Goal: Task Accomplishment & Management: Manage account settings

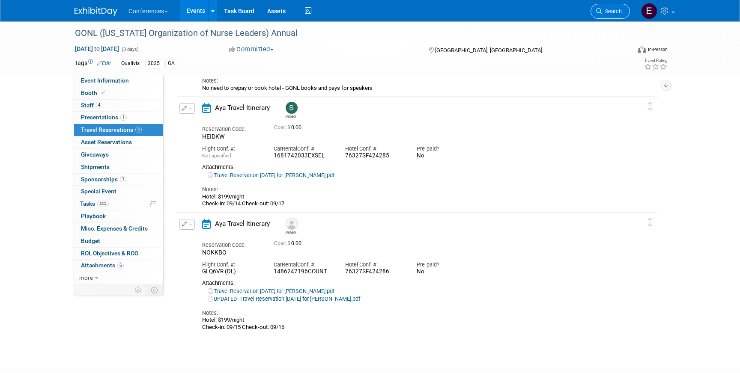
click at [599, 12] on icon at bounding box center [599, 11] width 6 height 6
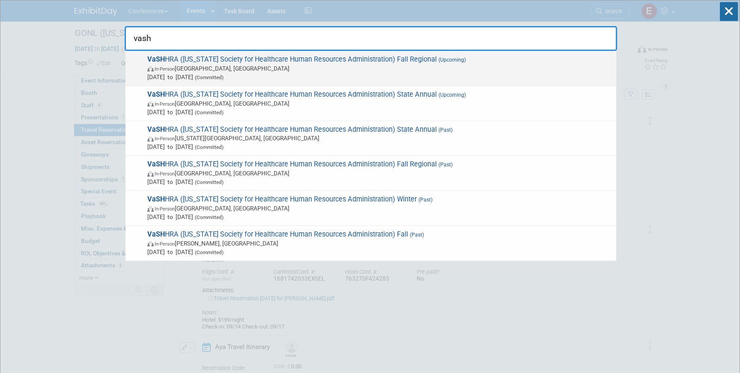
type input "vash"
click at [391, 76] on span "Aug 27, 2025 to Aug 27, 2025 (Committed)" at bounding box center [379, 77] width 465 height 9
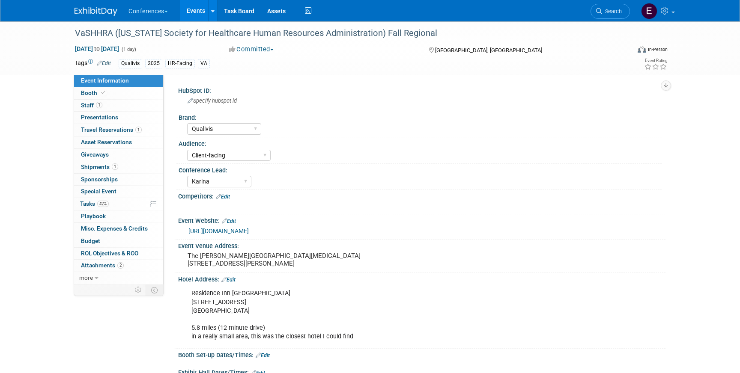
select select "Qualivis"
select select "Client-facing"
select select "Karina"
click at [108, 128] on span "Travel Reservations 1" at bounding box center [111, 129] width 61 height 7
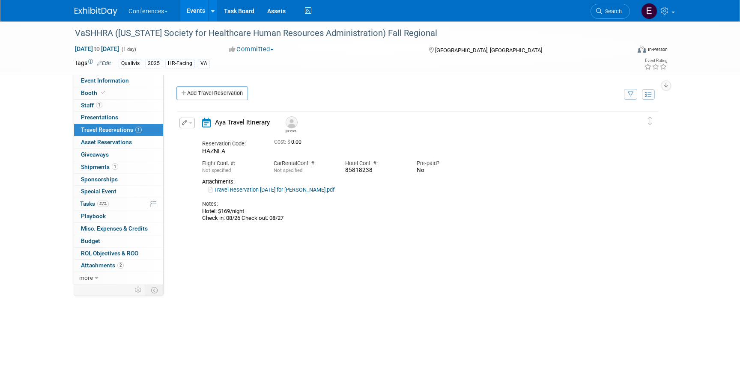
click at [190, 120] on button "button" at bounding box center [186, 123] width 15 height 11
click at [195, 134] on button "Edit Reservation" at bounding box center [216, 138] width 72 height 12
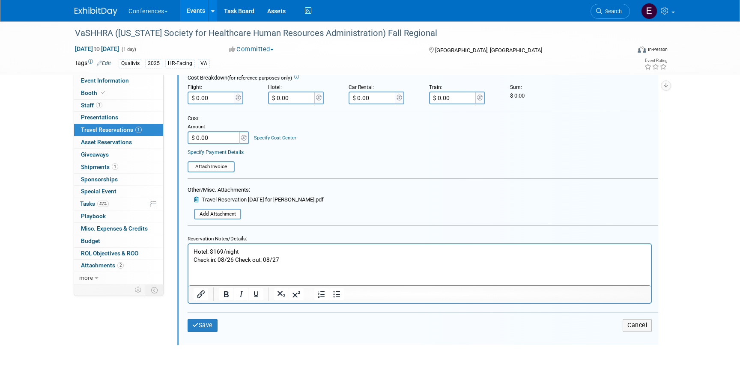
scroll to position [228, 0]
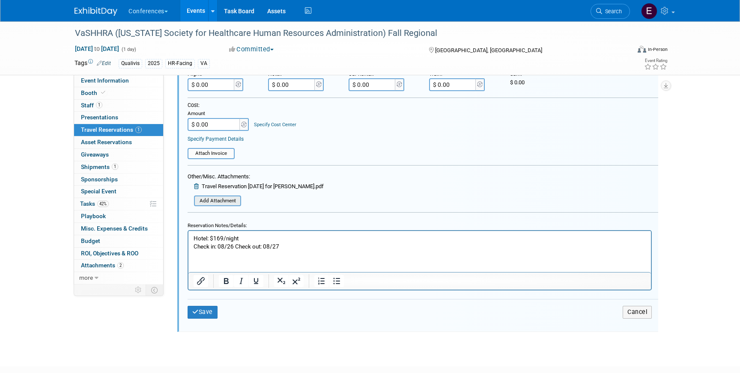
click at [218, 203] on input "file" at bounding box center [189, 201] width 102 height 9
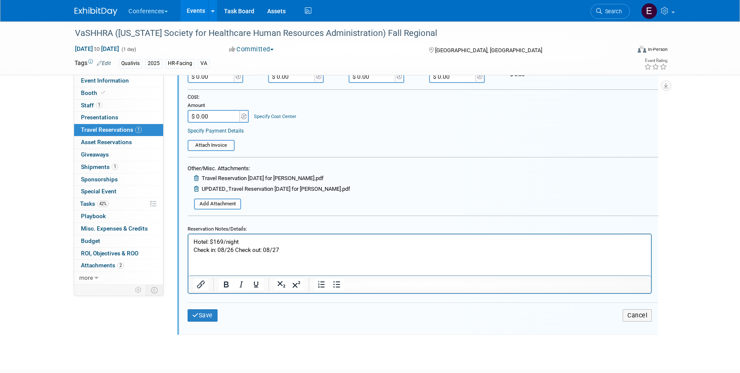
scroll to position [237, 0]
click at [203, 311] on button "Save" at bounding box center [203, 315] width 30 height 12
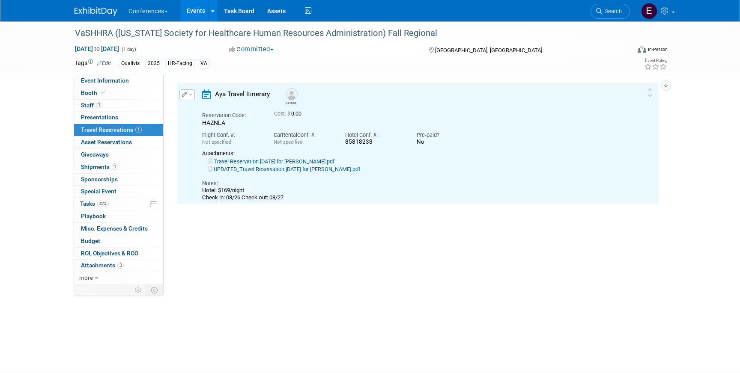
scroll to position [15, 0]
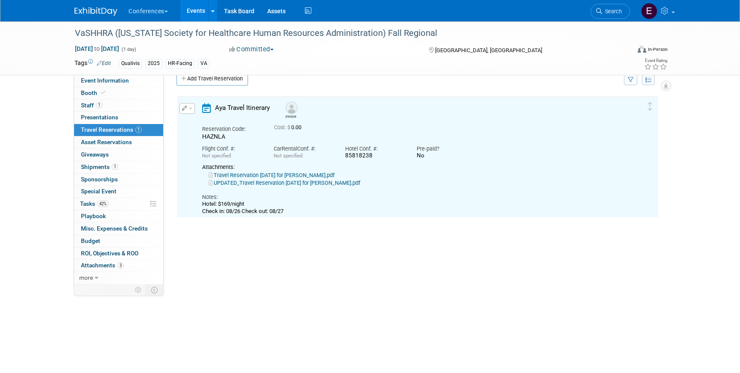
click at [294, 182] on link "UPDATED_Travel Reservation August 25 for JOSEPH A DUNMIRE.pdf" at bounding box center [285, 183] width 152 height 6
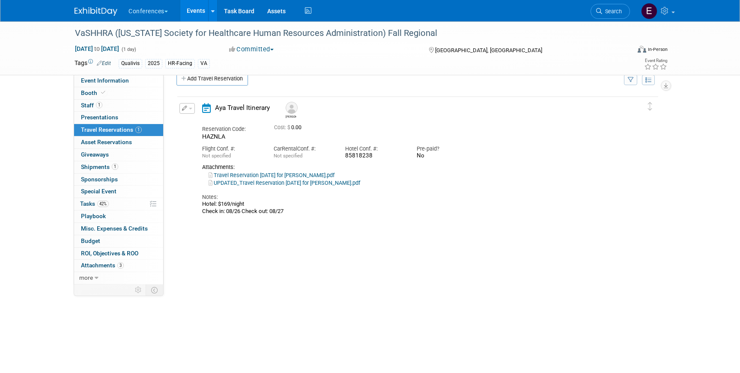
click at [190, 111] on button "button" at bounding box center [186, 108] width 15 height 11
click at [200, 119] on button "Edit Reservation" at bounding box center [216, 123] width 72 height 12
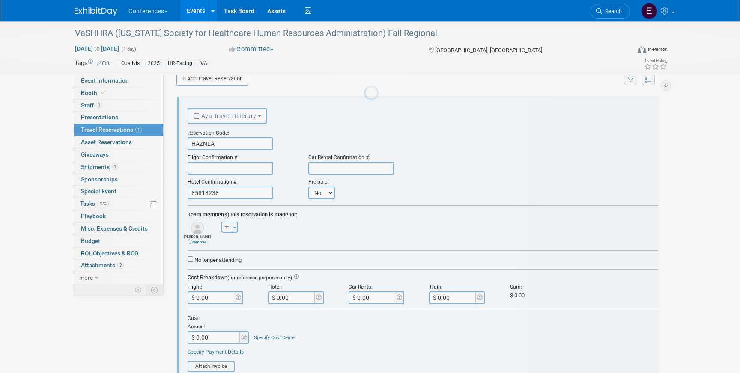
scroll to position [0, 0]
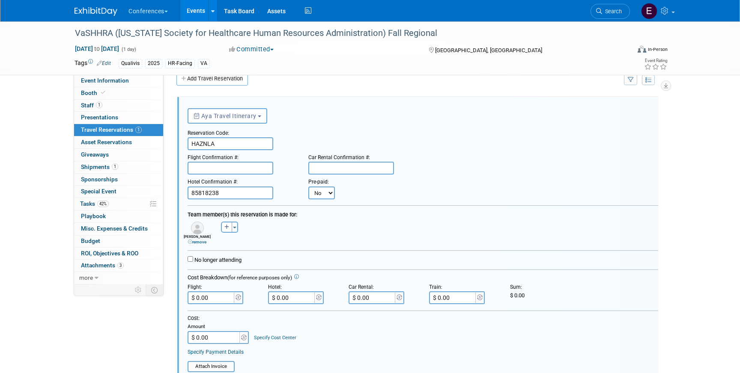
click at [327, 168] on input "text" at bounding box center [351, 168] width 86 height 13
paste input "122.20"
type input "122.20"
click at [382, 298] on input "$ 0.00" at bounding box center [373, 298] width 48 height 13
paste input "122.2"
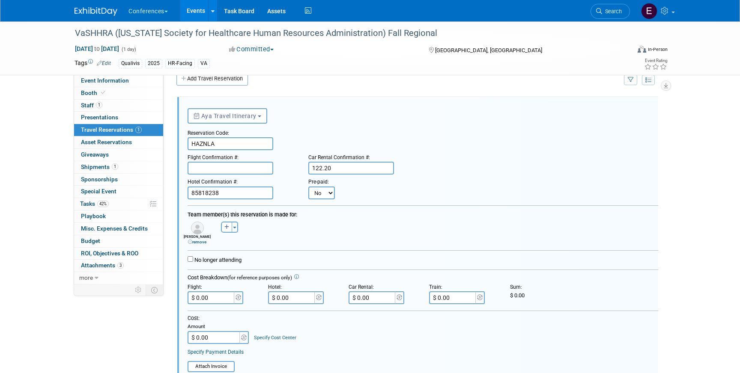
type input "$ 122.20"
click at [342, 171] on input "122.20" at bounding box center [351, 168] width 86 height 13
paste input "1384202715EXCNT"
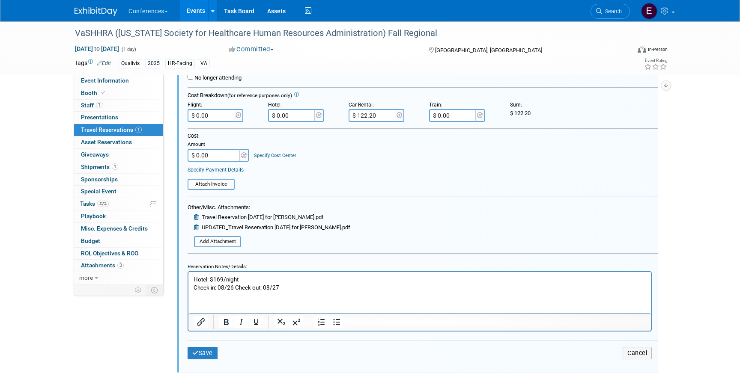
scroll to position [199, 0]
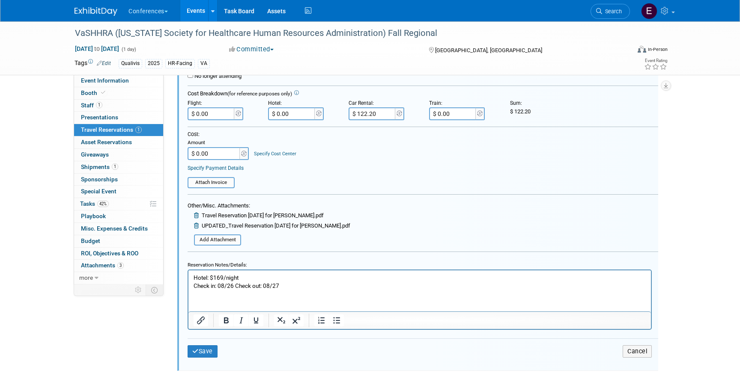
type input "1384202715EXCNT"
click at [197, 214] on icon at bounding box center [197, 216] width 6 height 6
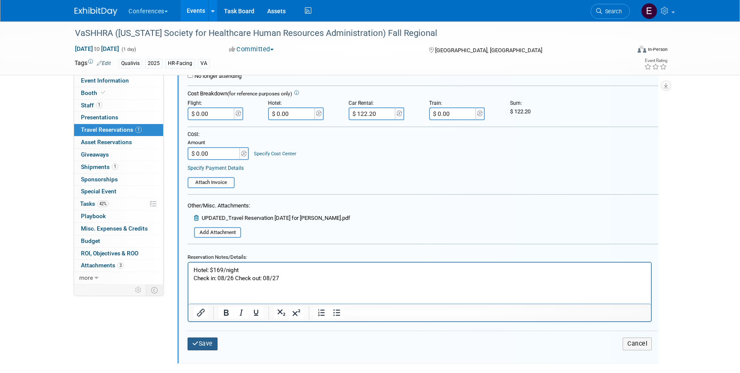
click at [207, 345] on button "Save" at bounding box center [203, 344] width 30 height 12
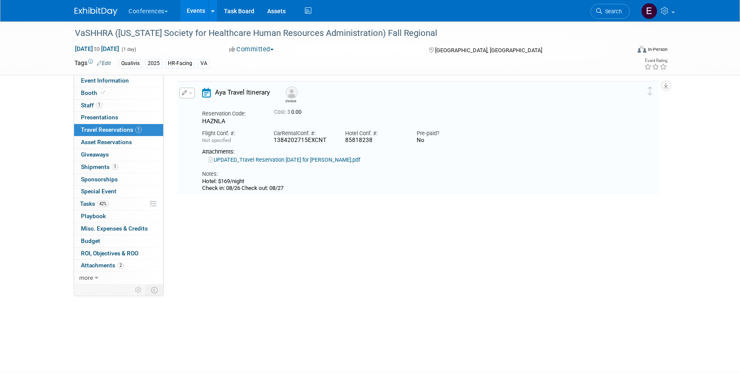
scroll to position [15, 0]
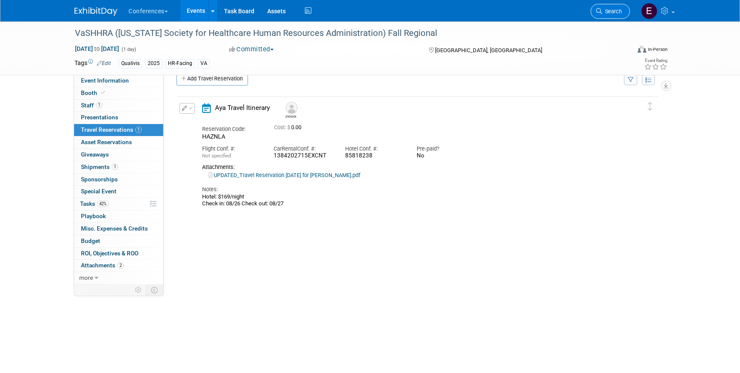
click at [622, 11] on link "Search" at bounding box center [610, 11] width 39 height 15
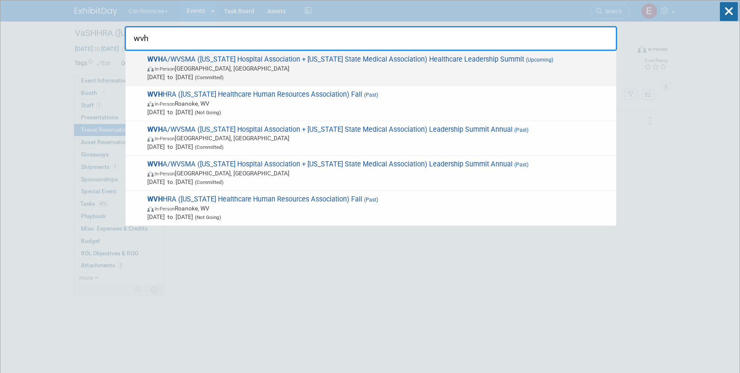
type input "wvh"
click at [412, 62] on span "WVH A/WVSMA (West Virginia Hospital Association + West Virginia State Medical A…" at bounding box center [378, 68] width 467 height 26
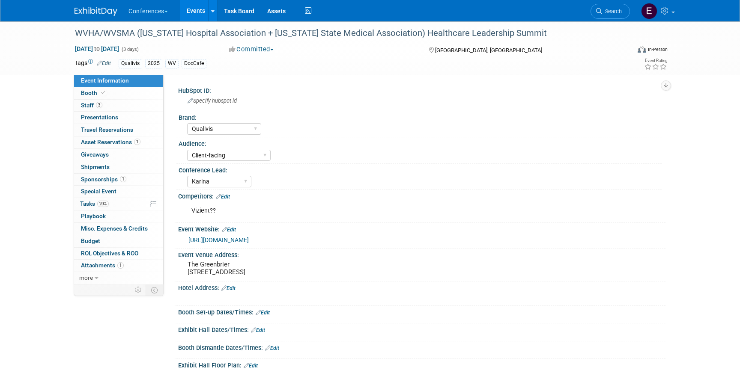
select select "Qualivis"
select select "Client-facing"
select select "Karina"
click at [125, 131] on span "Travel Reservations 0" at bounding box center [107, 129] width 52 height 7
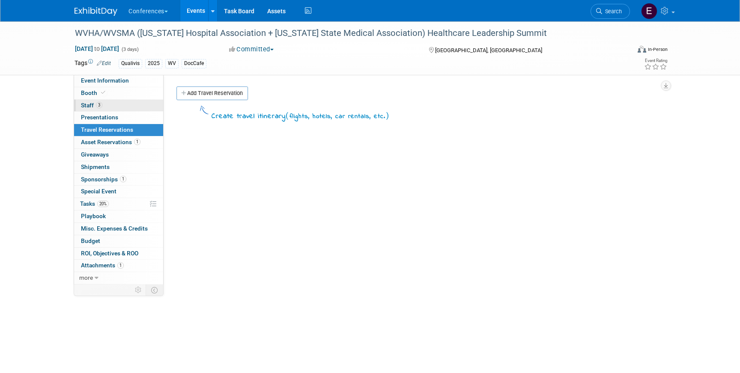
click at [146, 107] on link "3 Staff 3" at bounding box center [118, 106] width 89 height 12
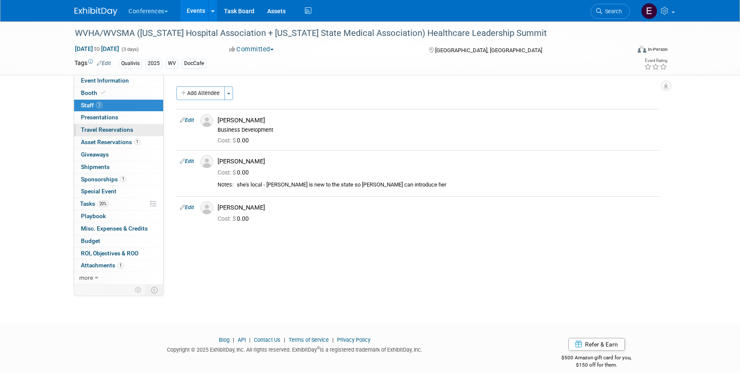
click at [147, 128] on link "0 Travel Reservations 0" at bounding box center [118, 130] width 89 height 12
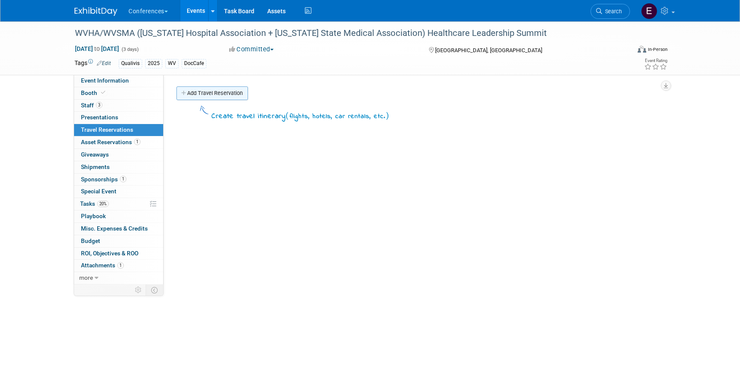
click at [203, 97] on link "Add Travel Reservation" at bounding box center [212, 94] width 72 height 14
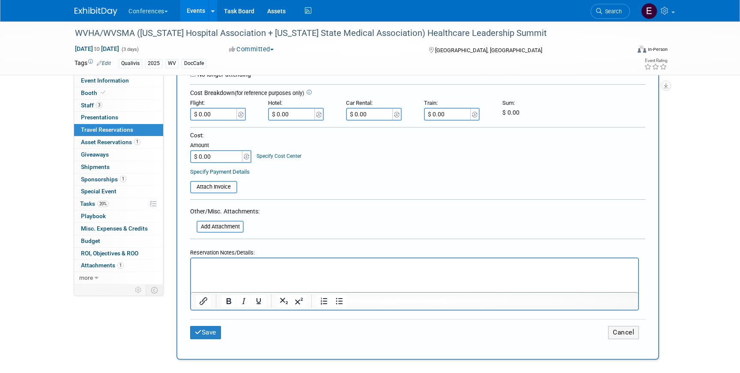
scroll to position [229, 0]
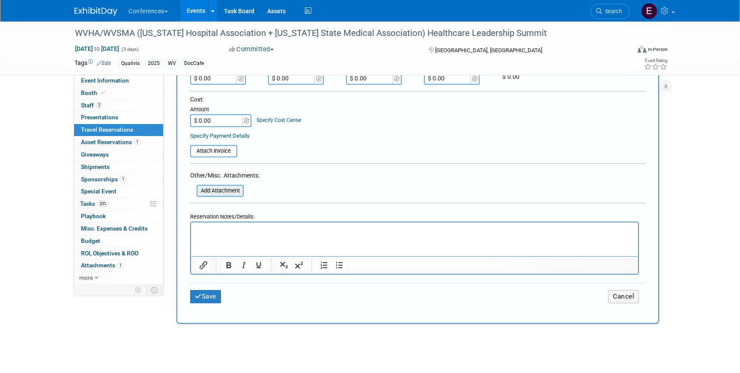
click at [213, 194] on input "file" at bounding box center [192, 191] width 102 height 10
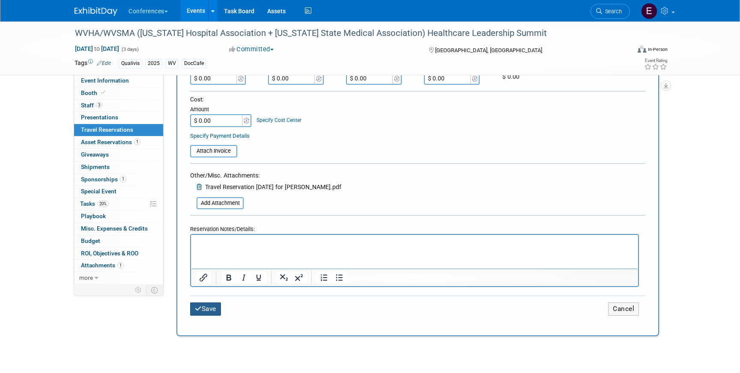
click at [206, 314] on button "Save" at bounding box center [205, 309] width 31 height 13
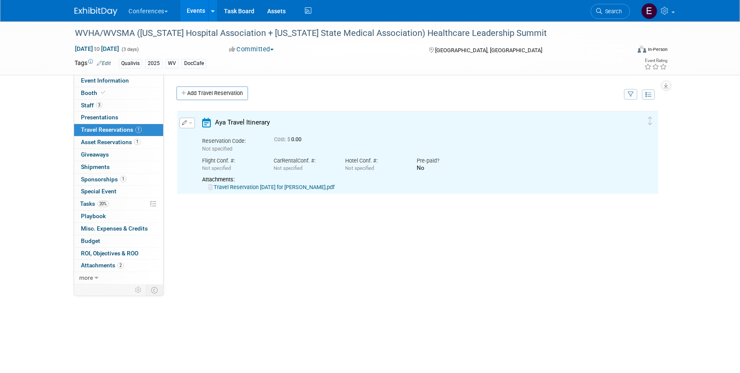
scroll to position [0, 0]
click at [210, 92] on link "Add Travel Reservation" at bounding box center [212, 94] width 72 height 14
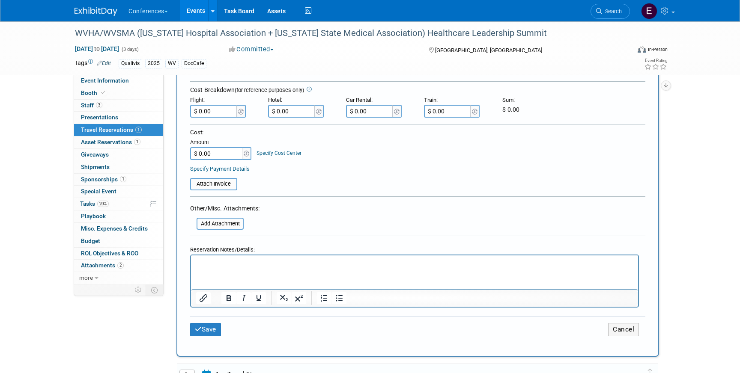
scroll to position [167, 0]
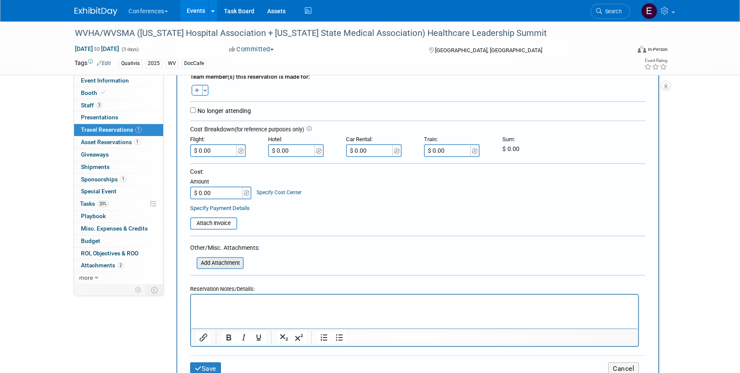
click at [207, 269] on div "Add Attachment" at bounding box center [220, 263] width 47 height 12
click at [209, 266] on input "file" at bounding box center [192, 263] width 102 height 10
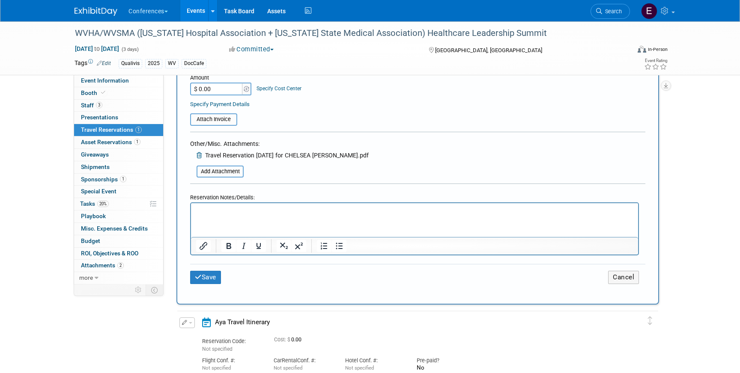
scroll to position [243, 0]
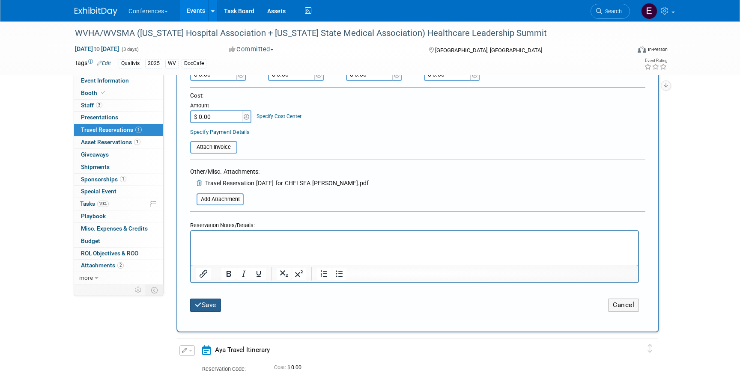
click at [216, 304] on button "Save" at bounding box center [205, 305] width 31 height 13
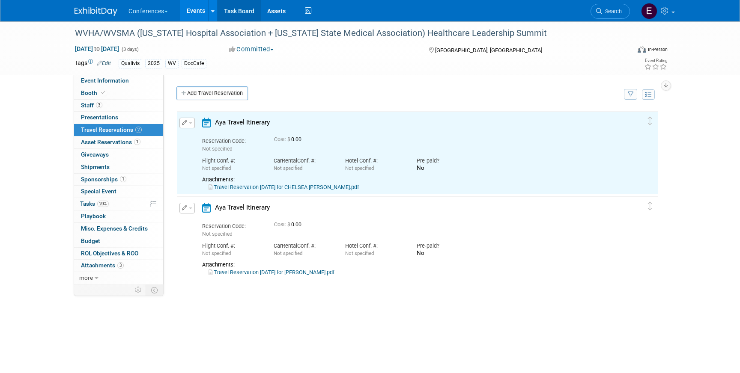
scroll to position [0, 0]
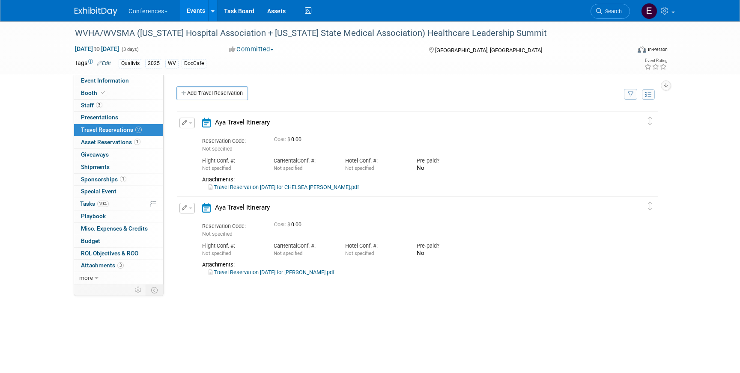
click at [251, 186] on link "Travel Reservation September 23 for CHELSEA DAWN HILL.pdf" at bounding box center [284, 187] width 150 height 6
click at [179, 125] on div "Edit Reservation Delete Reservation" at bounding box center [186, 126] width 18 height 16
click at [184, 125] on icon "button" at bounding box center [185, 122] width 6 height 5
click at [189, 133] on button "Edit Reservation" at bounding box center [216, 138] width 72 height 12
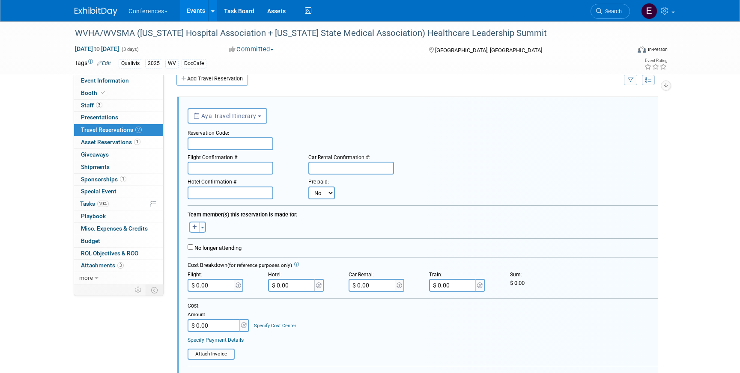
click at [199, 146] on input "text" at bounding box center [231, 143] width 86 height 13
paste input "CIGKLA"
type input "CIGKLA"
click at [238, 195] on input "text" at bounding box center [231, 193] width 86 height 13
paste input "L7TE1A7FWF"
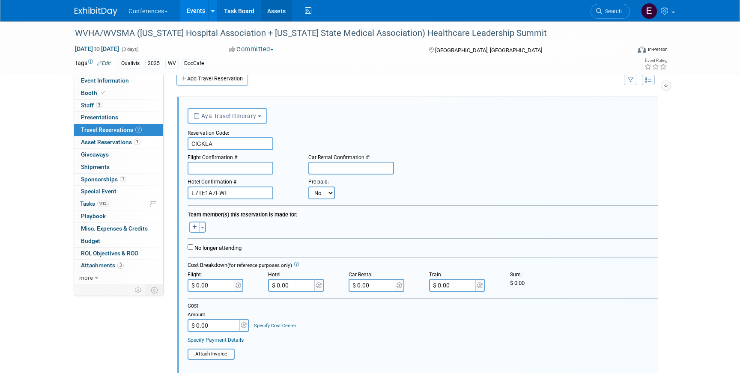
type input "L7TE1A7FWF"
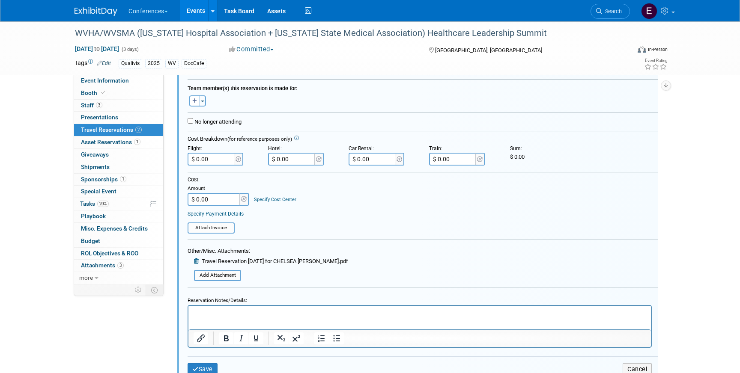
scroll to position [162, 0]
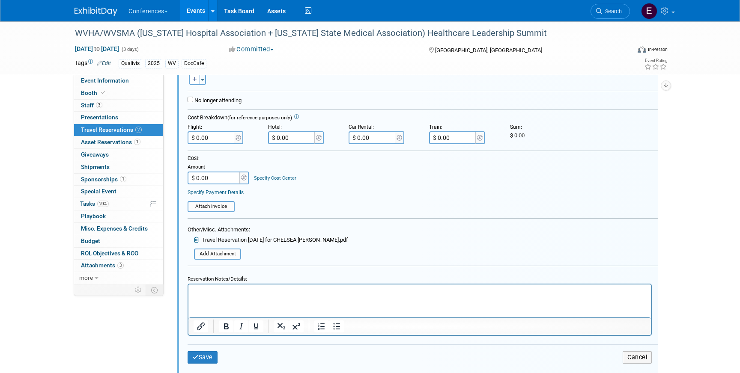
click at [236, 293] on p "Rich Text Area. Press ALT-0 for help." at bounding box center [420, 292] width 453 height 8
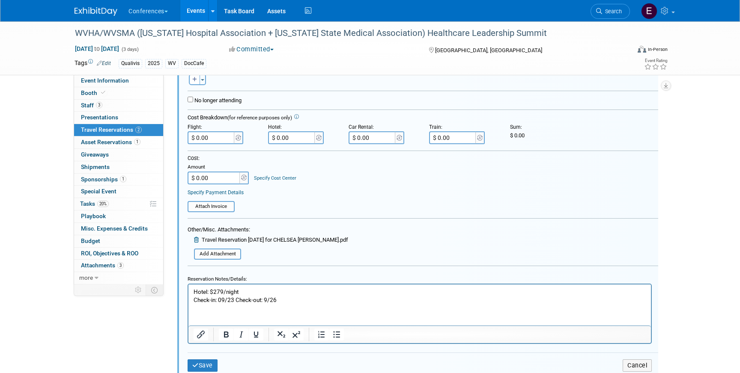
click at [223, 299] on p "Check-in: 09/23 Check-out: 9/26" at bounding box center [420, 300] width 453 height 8
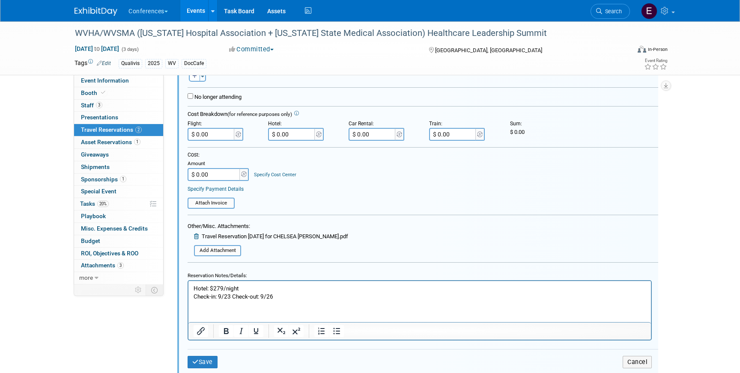
scroll to position [107, 0]
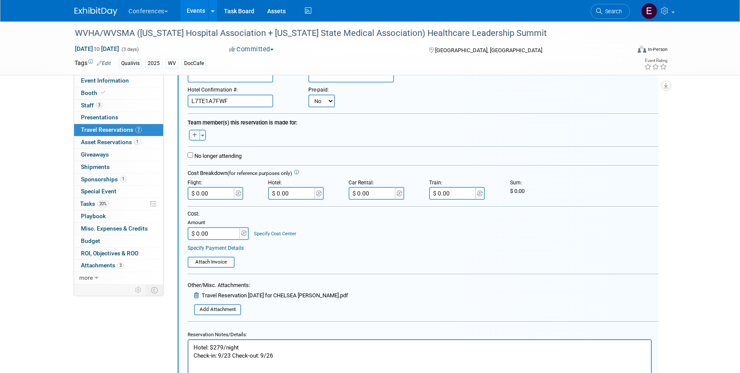
click at [191, 140] on button "button" at bounding box center [194, 135] width 11 height 11
select select
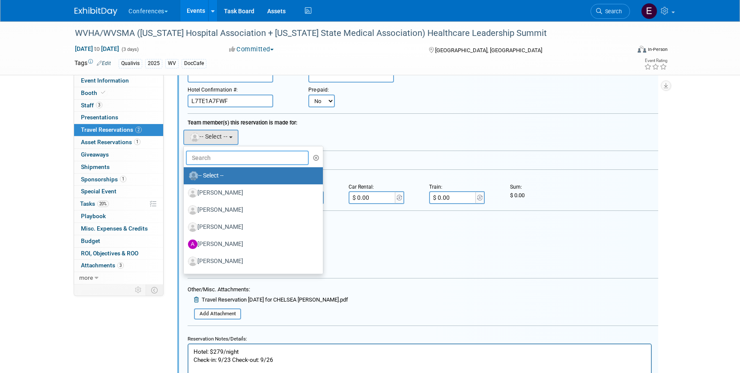
click at [215, 160] on input "text" at bounding box center [247, 158] width 123 height 15
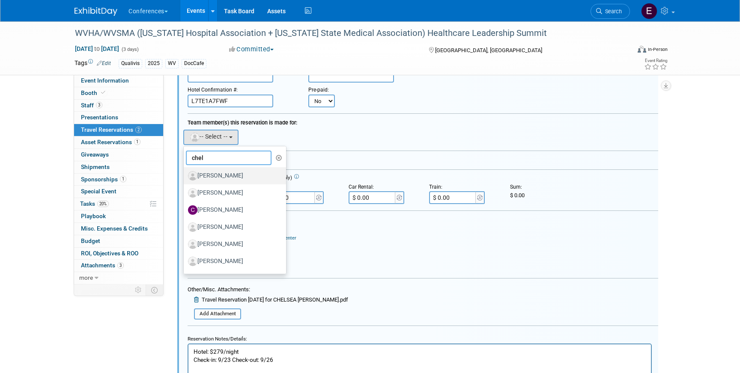
type input "chel"
click at [239, 180] on label "[PERSON_NAME]" at bounding box center [233, 176] width 90 height 14
click at [185, 178] on input "[PERSON_NAME]" at bounding box center [182, 175] width 6 height 6
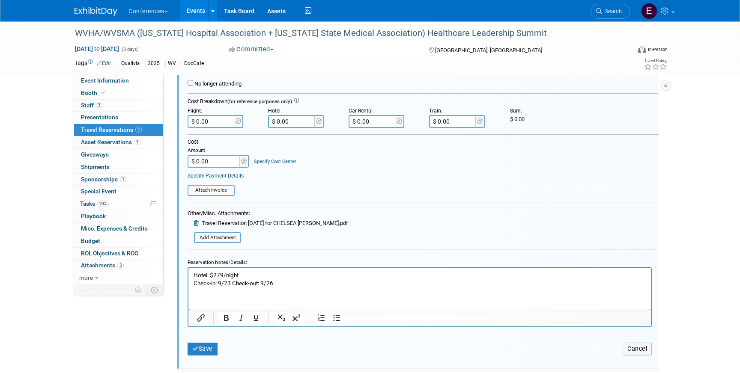
scroll to position [192, 0]
click at [283, 286] on p "Check-in: 9/23 Check-out: 9/26" at bounding box center [420, 282] width 453 height 8
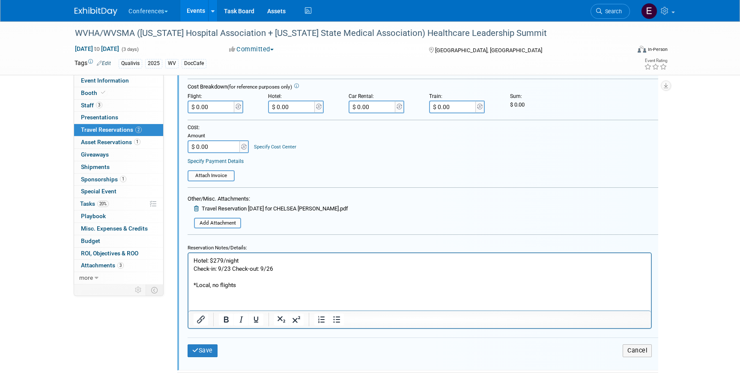
scroll to position [214, 0]
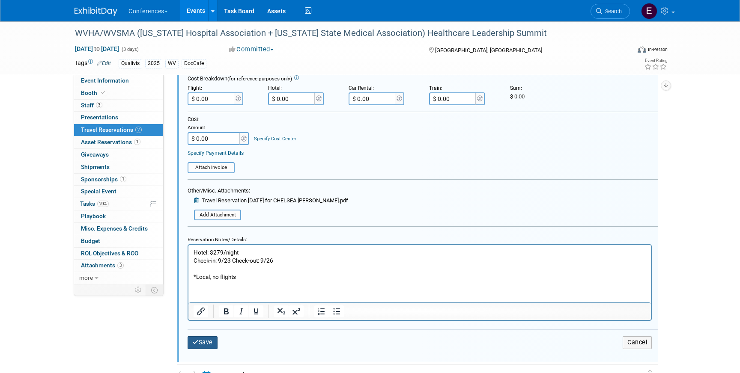
click at [201, 344] on button "Save" at bounding box center [203, 343] width 30 height 12
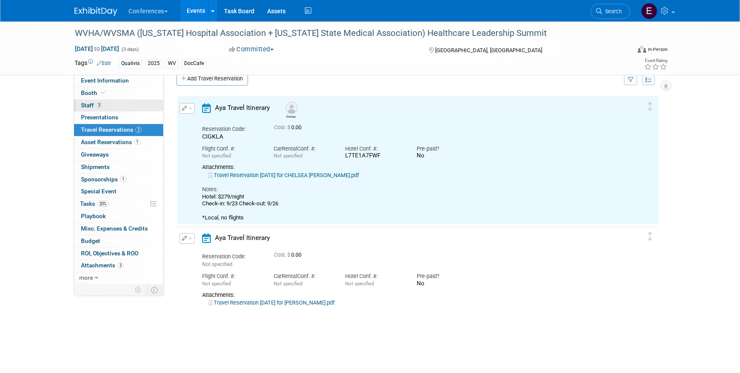
scroll to position [0, 0]
click at [108, 103] on link "3 Staff 3" at bounding box center [118, 106] width 89 height 12
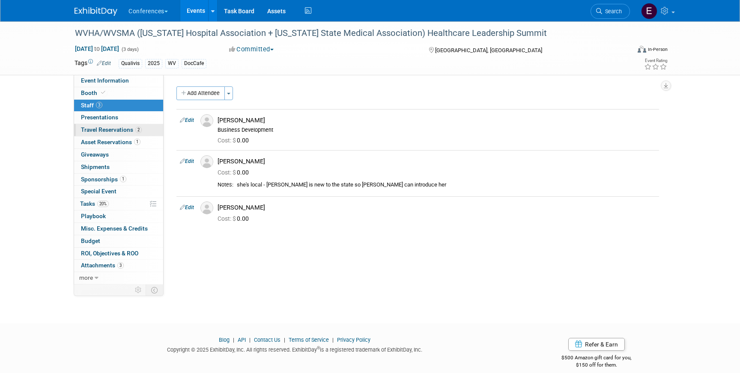
click at [113, 127] on span "Travel Reservations 2" at bounding box center [111, 129] width 61 height 7
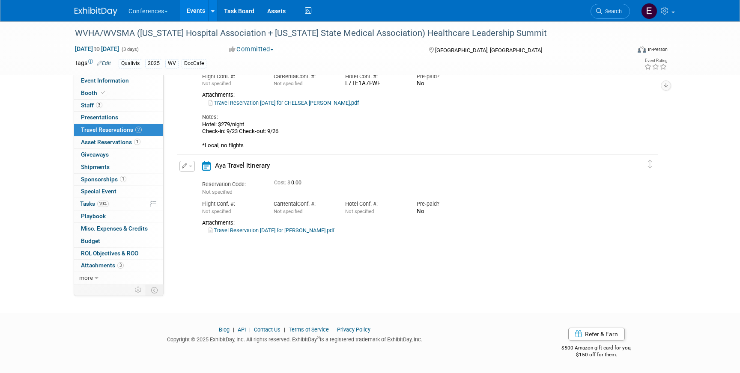
scroll to position [87, 0]
click at [291, 232] on link "Travel Reservation September 23 for BRANDY G COLLIER.pdf" at bounding box center [272, 230] width 126 height 6
click at [187, 166] on button "button" at bounding box center [186, 166] width 15 height 11
click at [193, 178] on button "Edit Reservation" at bounding box center [216, 181] width 72 height 12
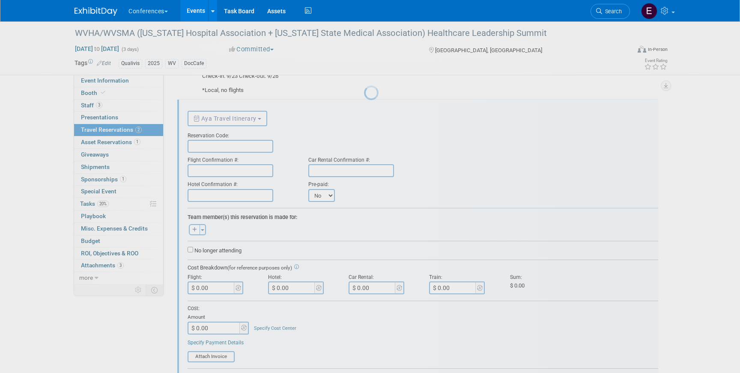
scroll to position [145, 0]
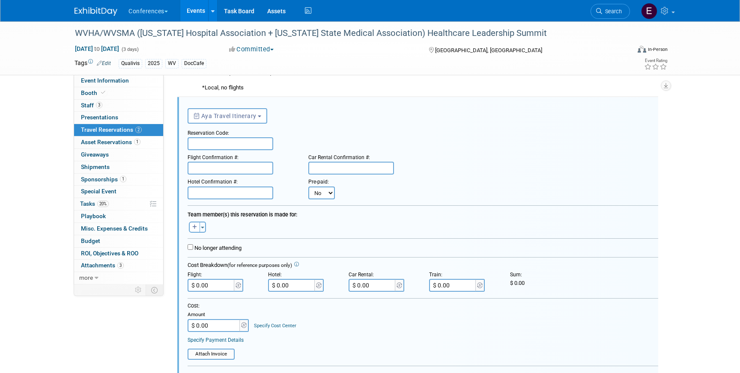
click at [203, 142] on input "text" at bounding box center [231, 143] width 86 height 13
paste input "YONJXF"
type input "YONJXF"
click at [245, 174] on input "text" at bounding box center [231, 168] width 86 height 13
paste input "JD69RY (UA), 133FSC (LF)"
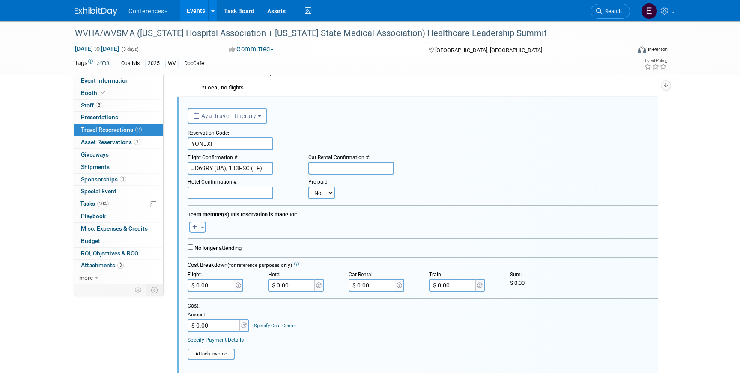
type input "JD69RY (UA), 133FSC (LF)"
click at [228, 195] on input "text" at bounding box center [231, 193] width 86 height 13
paste input "L7TE1A7FJP"
type input "L7TE1A7FJP"
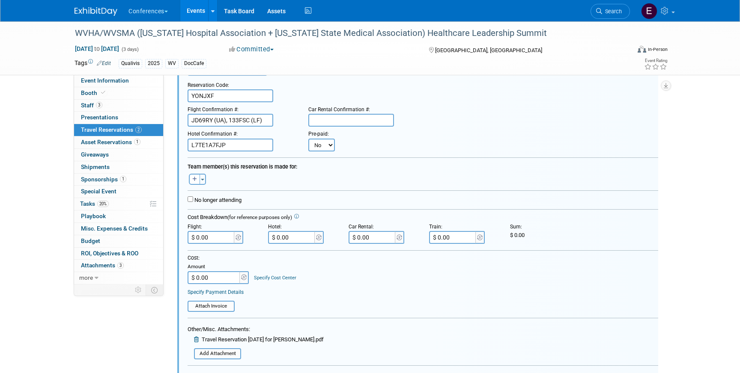
scroll to position [202, 0]
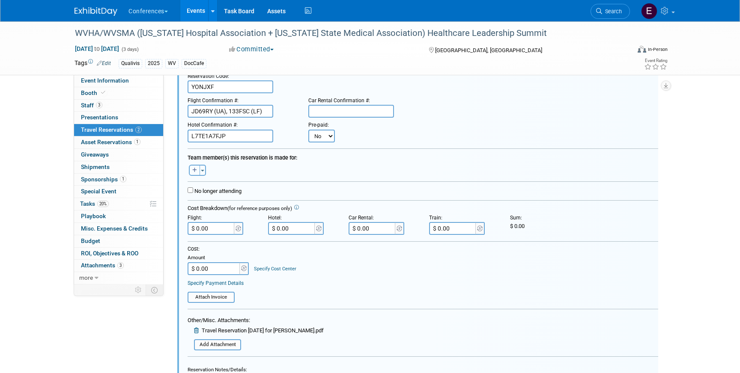
click at [189, 171] on button "button" at bounding box center [194, 170] width 11 height 11
select select
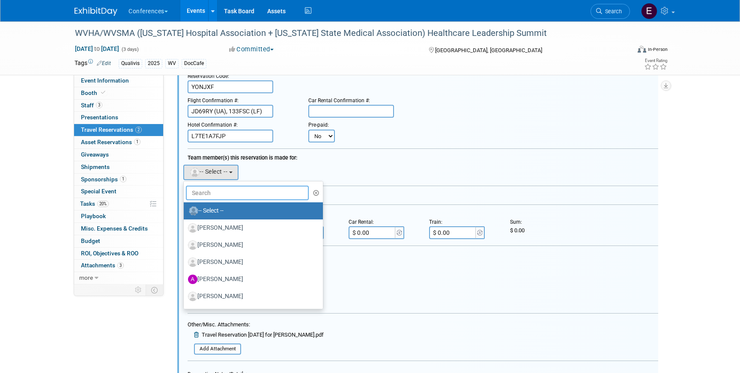
click at [204, 192] on input "text" at bounding box center [247, 193] width 123 height 15
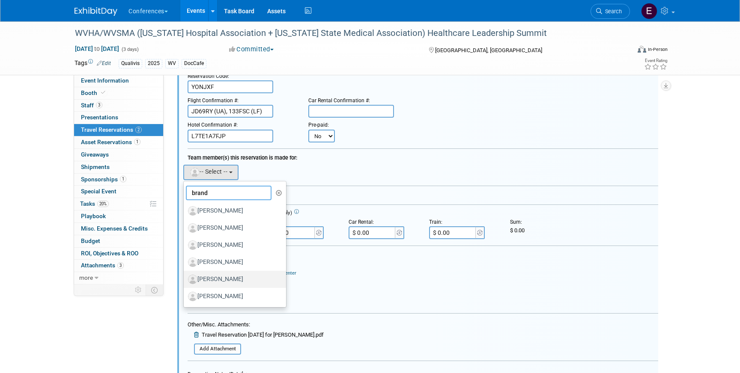
type input "brand"
click at [226, 284] on label "[PERSON_NAME]" at bounding box center [233, 280] width 90 height 14
click at [185, 281] on input "[PERSON_NAME]" at bounding box center [182, 279] width 6 height 6
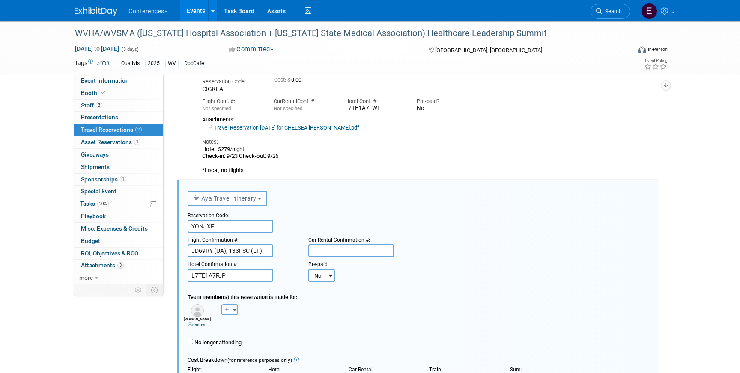
scroll to position [62, 0]
drag, startPoint x: 282, startPoint y: 157, endPoint x: 188, endPoint y: 151, distance: 94.0
click at [188, 151] on div "Edit Reservation Chelsea No" at bounding box center [411, 115] width 468 height 119
copy div "Hotel: $279/night Check-in: 9/23 Check-out: 9/26"
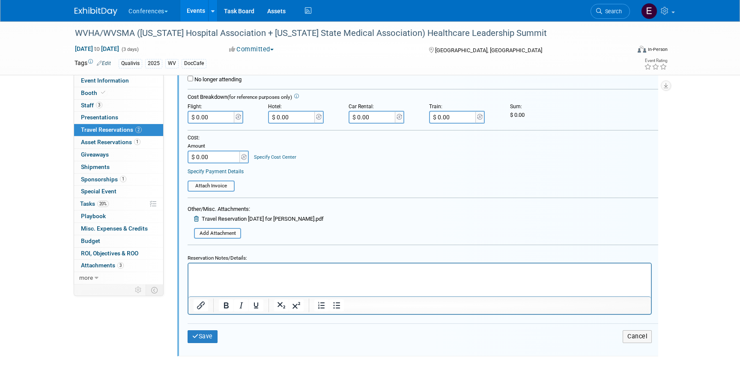
scroll to position [344, 0]
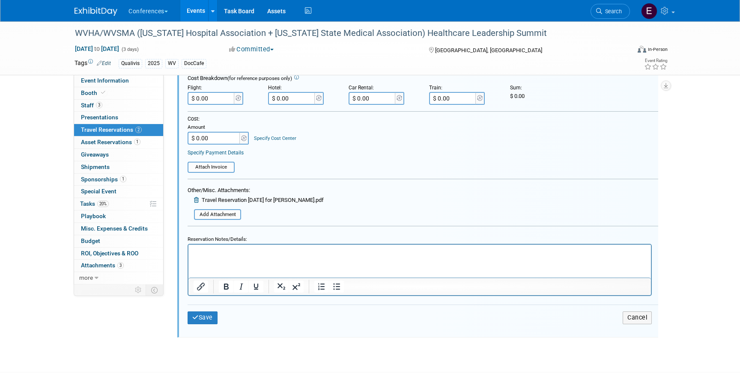
click at [233, 257] on html at bounding box center [419, 251] width 463 height 12
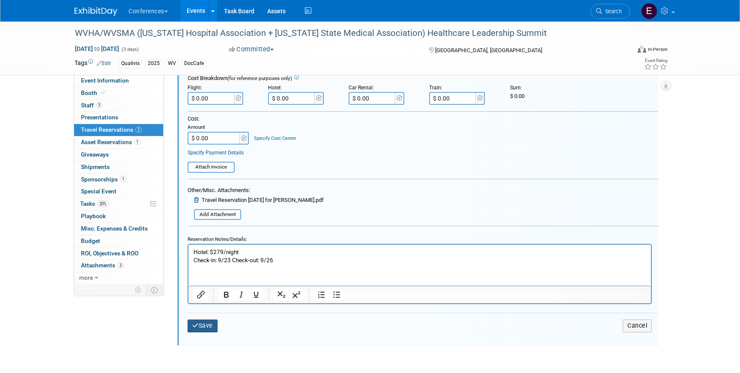
click at [216, 326] on button "Save" at bounding box center [203, 326] width 30 height 12
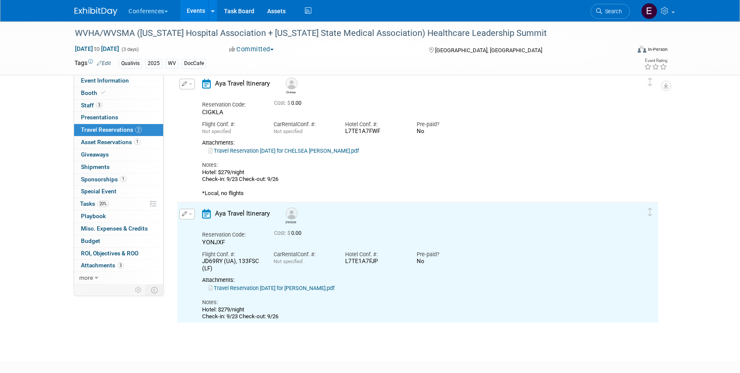
scroll to position [0, 0]
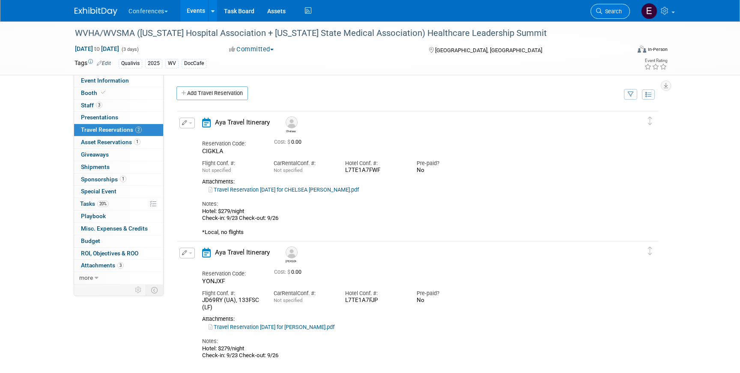
click at [624, 7] on link "Search" at bounding box center [610, 11] width 39 height 15
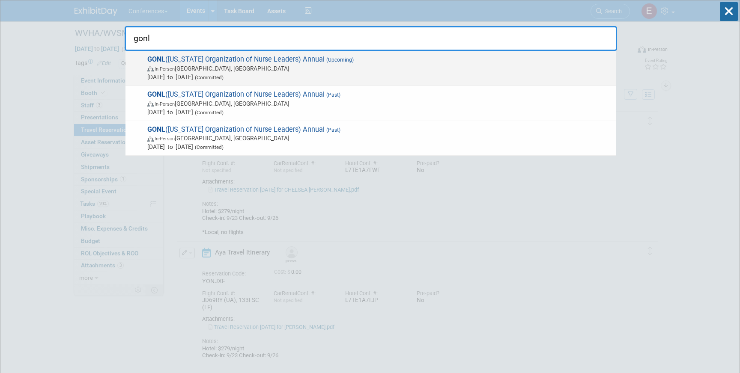
type input "gonl"
click at [251, 73] on span "Sep 15, 2025 to Sep 17, 2025 (Committed)" at bounding box center [379, 77] width 465 height 9
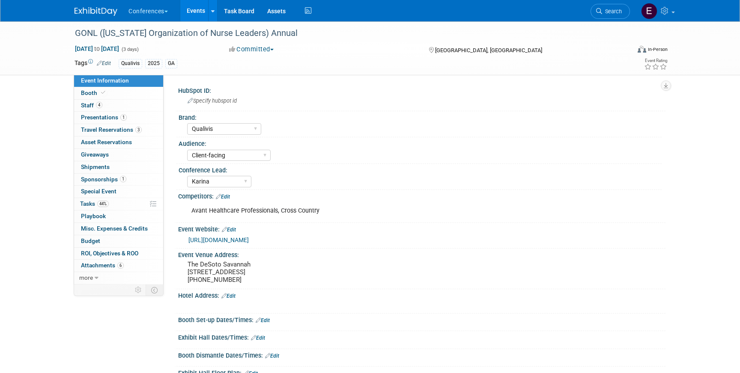
select select "Qualivis"
select select "Client-facing"
select select "Karina"
click at [115, 131] on span "Travel Reservations 3" at bounding box center [111, 129] width 61 height 7
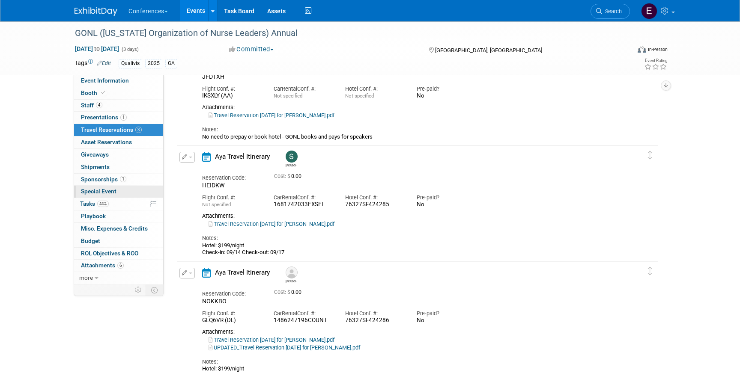
scroll to position [64, 0]
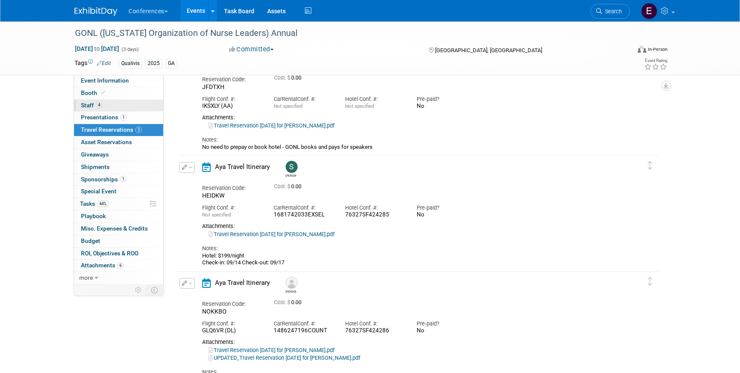
click at [126, 107] on link "4 Staff 4" at bounding box center [118, 106] width 89 height 12
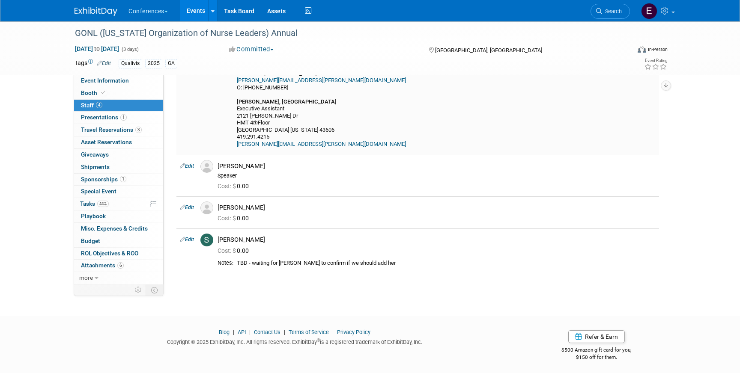
scroll to position [115, 0]
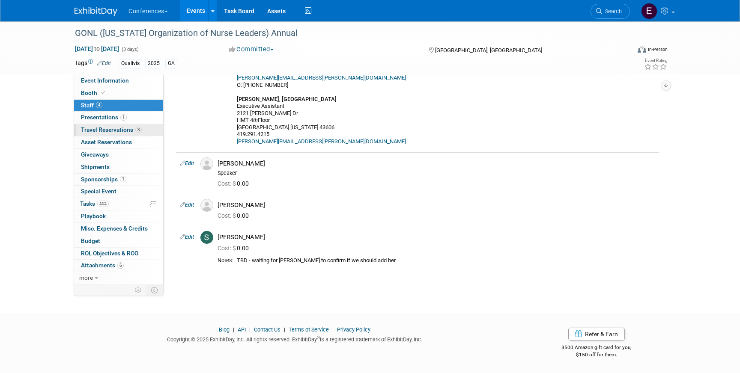
click at [121, 127] on span "Travel Reservations 3" at bounding box center [111, 129] width 61 height 7
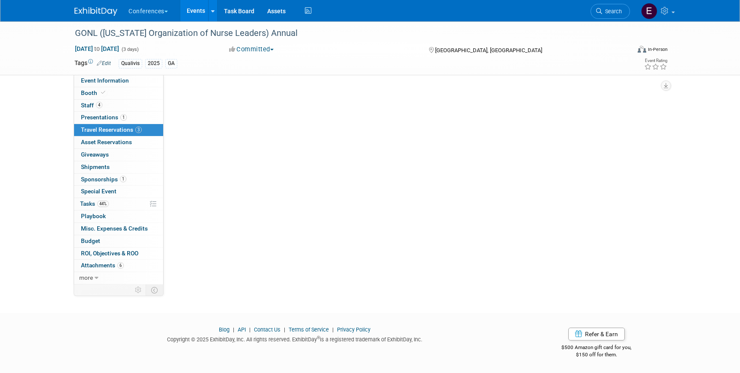
scroll to position [0, 0]
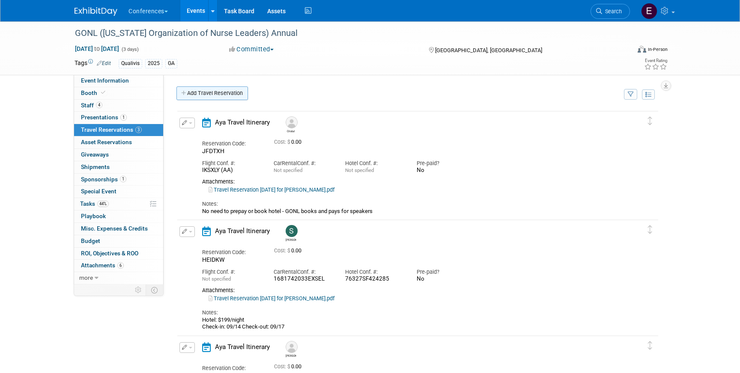
click at [209, 92] on link "Add Travel Reservation" at bounding box center [212, 94] width 72 height 14
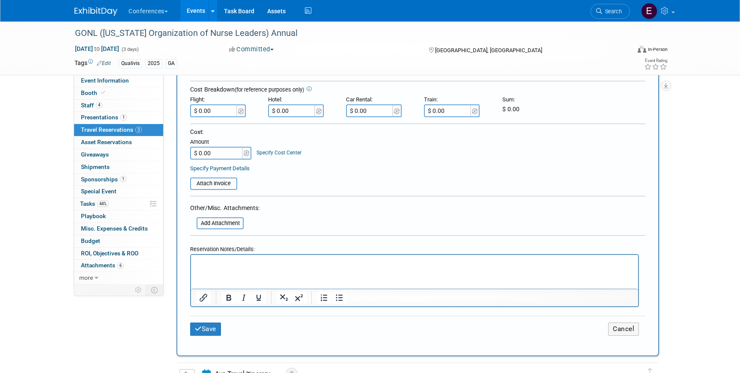
scroll to position [214, 0]
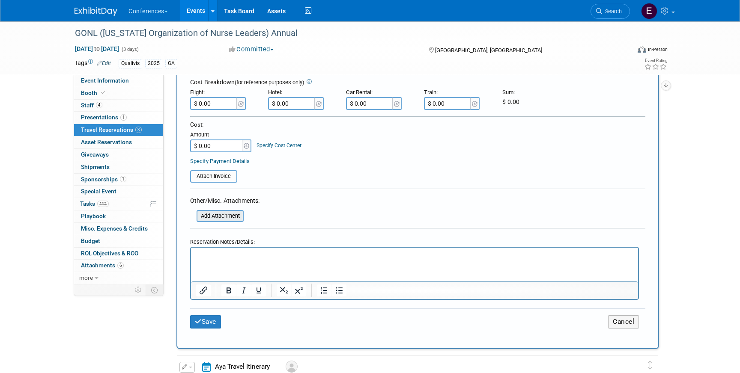
click at [212, 216] on input "file" at bounding box center [192, 216] width 102 height 10
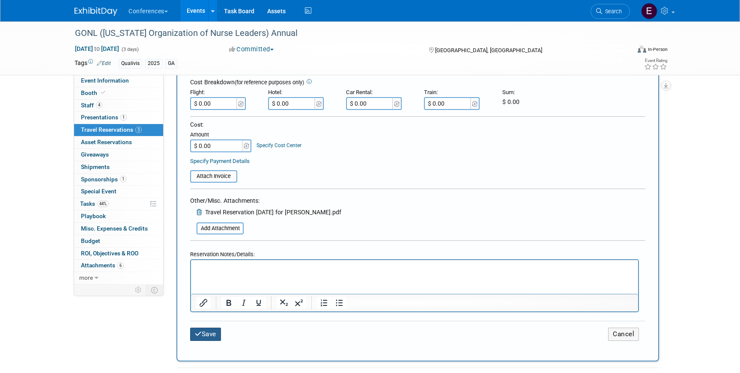
click at [203, 335] on button "Save" at bounding box center [205, 334] width 31 height 13
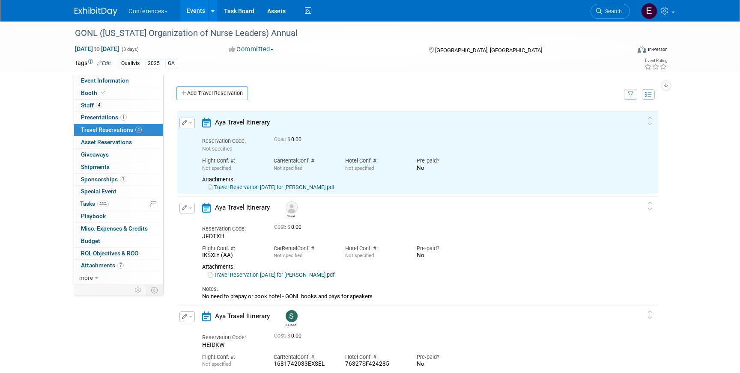
scroll to position [0, 0]
click at [285, 186] on link "Travel Reservation September 15 for COREY T LEBER.pdf" at bounding box center [272, 187] width 126 height 6
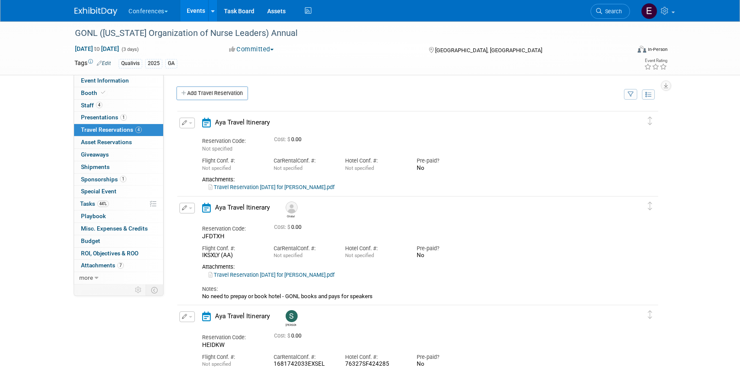
click at [185, 122] on icon "button" at bounding box center [185, 122] width 6 height 5
click at [189, 140] on icon "button" at bounding box center [188, 138] width 7 height 6
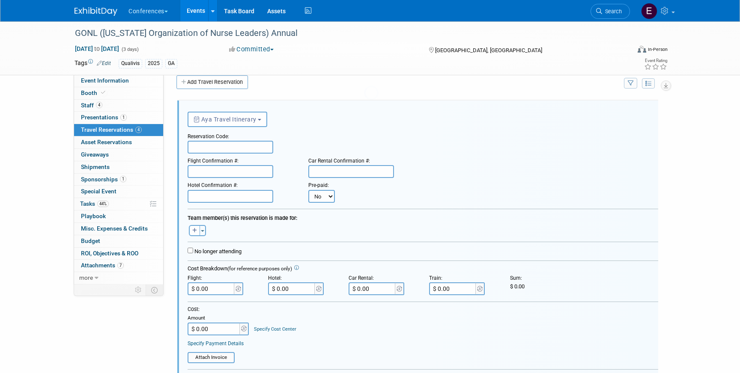
scroll to position [15, 0]
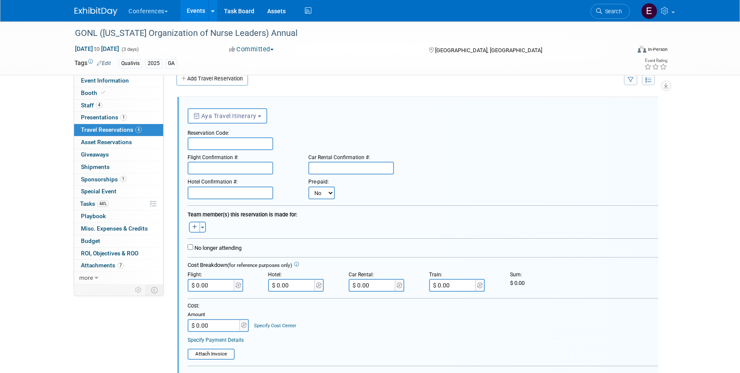
click at [200, 146] on input "text" at bounding box center [231, 143] width 86 height 13
paste input "CVRBYE"
type input "CVRBYE"
click at [213, 171] on input "text" at bounding box center [231, 168] width 86 height 13
paste input "HXOUIQ (DL)"
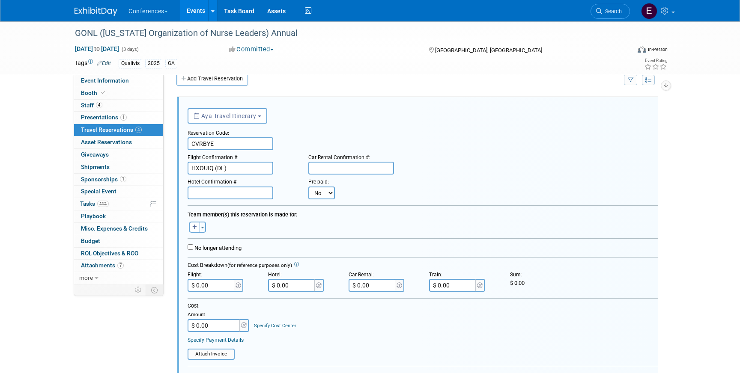
type input "HXOUIQ (DL)"
click at [319, 169] on input "text" at bounding box center [351, 168] width 86 height 13
paste input "1486890894COUNT"
type input "1486890894COUNT"
click at [375, 285] on input "$ 0.00" at bounding box center [373, 285] width 48 height 13
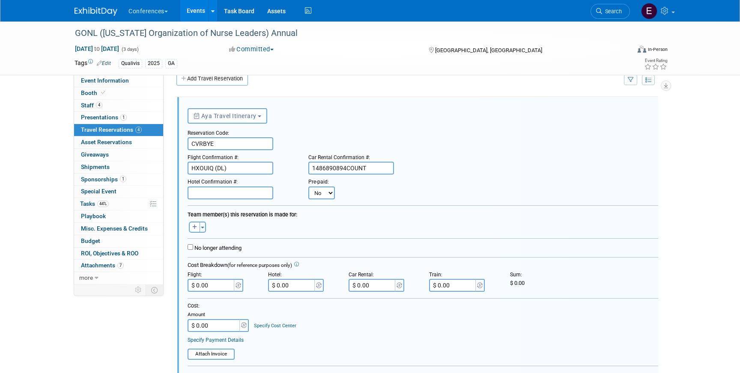
paste input "114.4"
type input "$ 114.40"
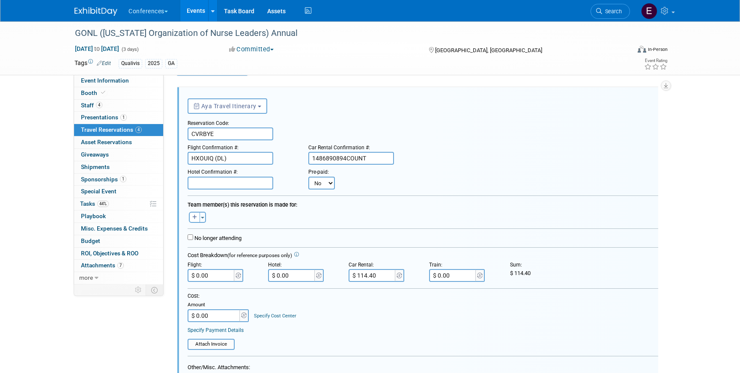
scroll to position [27, 0]
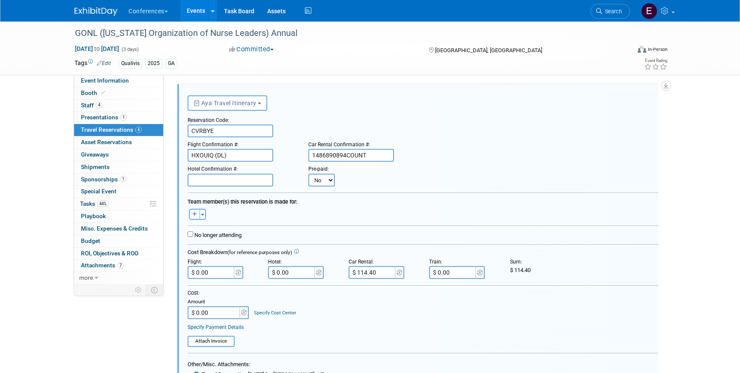
click at [194, 217] on icon "button" at bounding box center [194, 214] width 5 height 5
select select
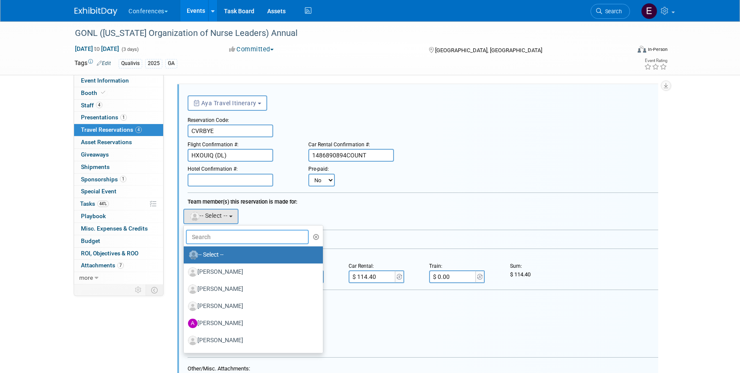
click at [221, 236] on input "text" at bounding box center [247, 237] width 123 height 15
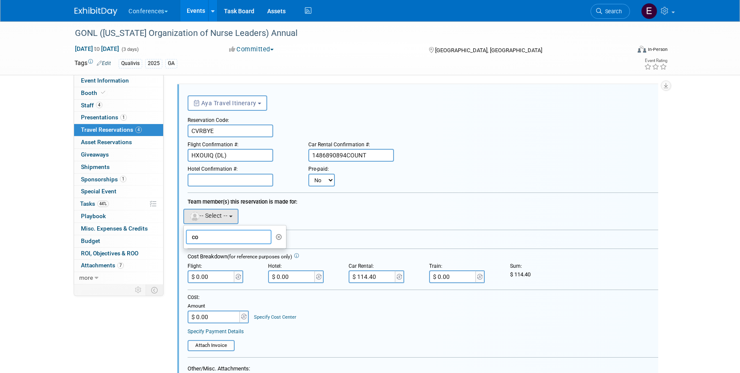
type input "c"
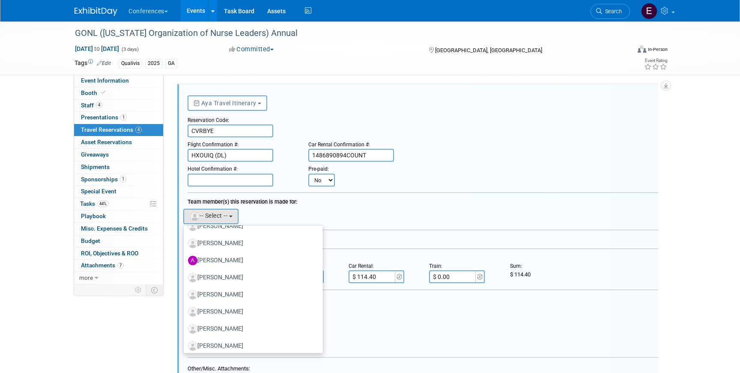
scroll to position [201, 0]
click at [332, 234] on div at bounding box center [423, 232] width 471 height 4
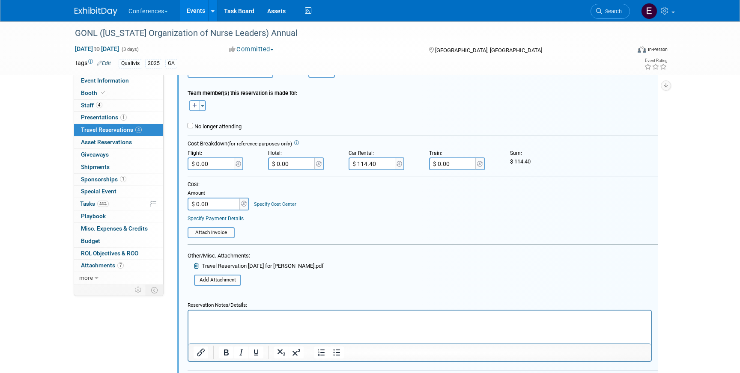
scroll to position [152, 0]
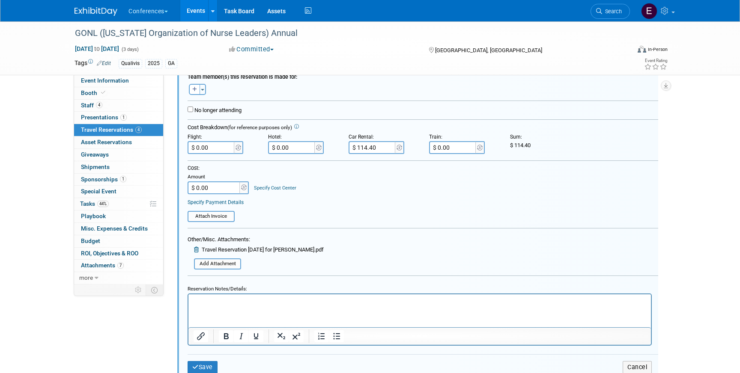
click at [265, 304] on p "Rich Text Area. Press ALT-0 for help." at bounding box center [420, 302] width 453 height 8
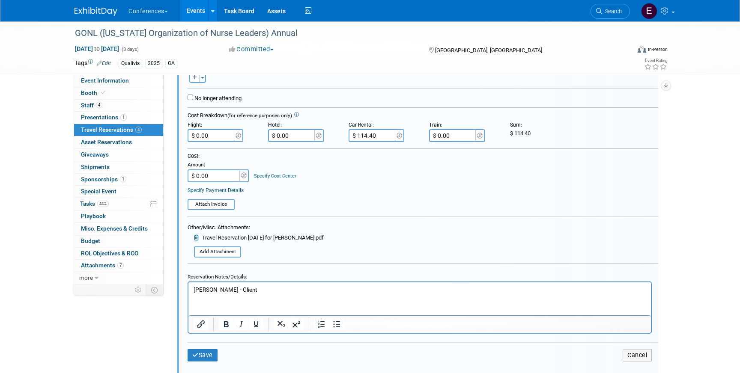
scroll to position [180, 0]
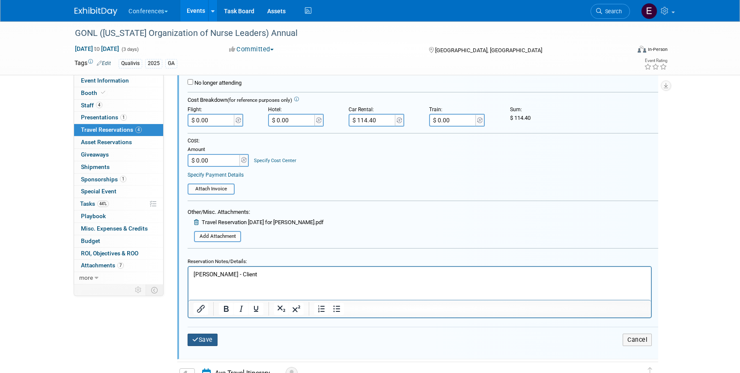
click at [210, 340] on button "Save" at bounding box center [203, 340] width 30 height 12
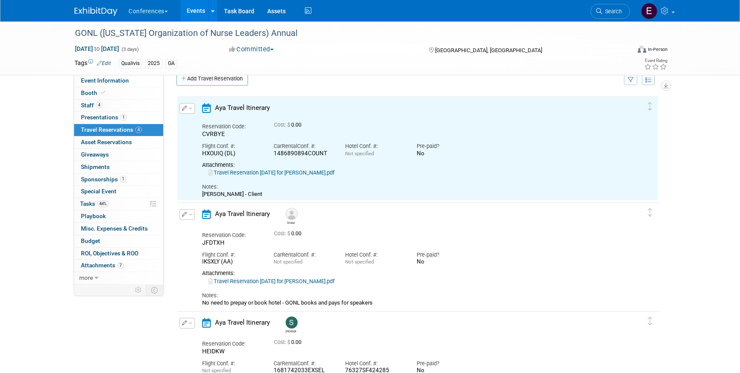
scroll to position [0, 0]
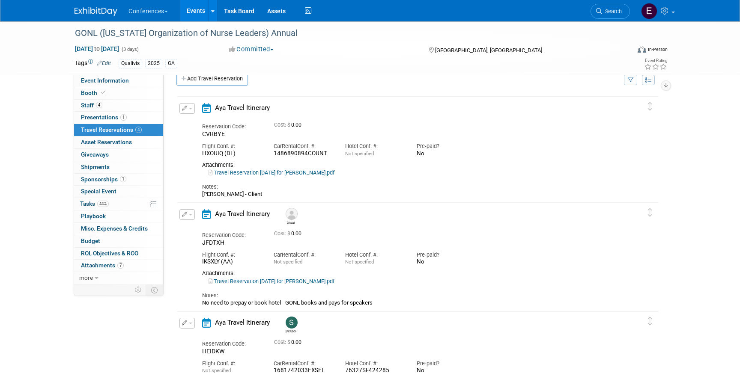
drag, startPoint x: 202, startPoint y: 303, endPoint x: 405, endPoint y: 307, distance: 202.6
click at [405, 307] on td "Delete Reservation Cristal Reservation Code: JFDTXH 0.00" at bounding box center [411, 256] width 468 height 106
copy div "No need to prepay or book hotel - GONL books and pays for speakers"
click at [188, 111] on button "button" at bounding box center [186, 108] width 15 height 11
click at [200, 125] on button "Edit Reservation" at bounding box center [216, 123] width 72 height 12
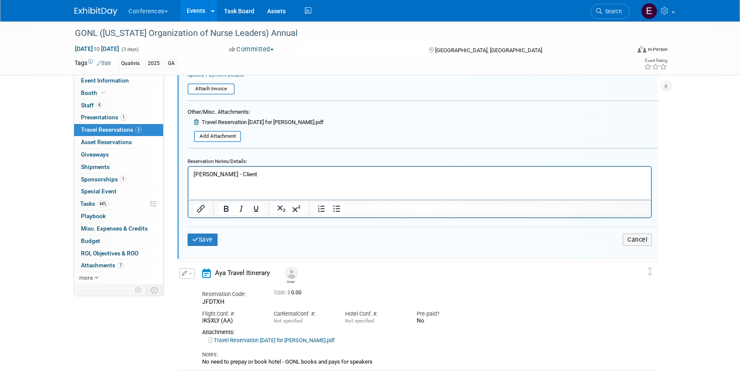
scroll to position [284, 0]
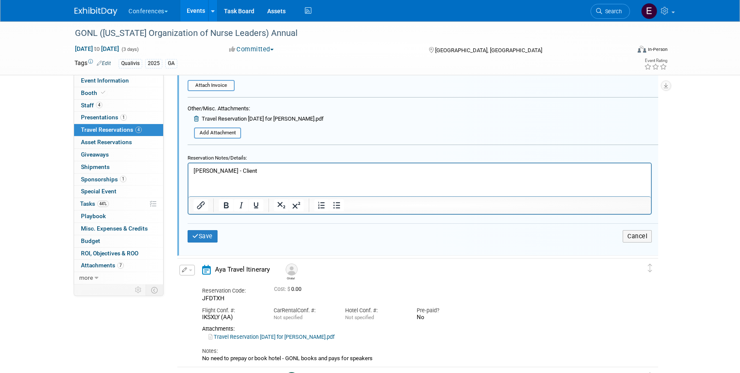
click at [281, 175] on html "Corey Leber - Client" at bounding box center [419, 169] width 463 height 12
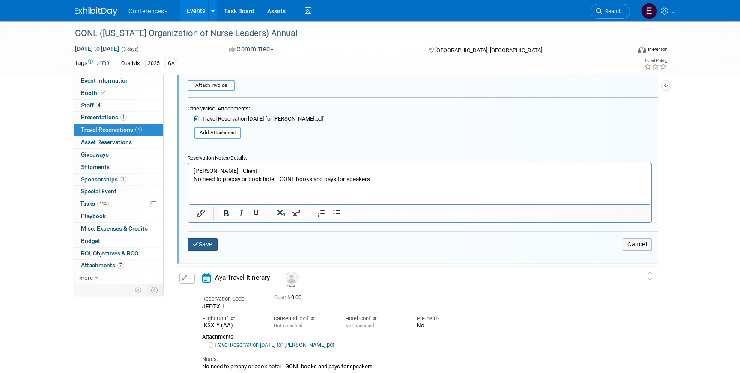
click at [203, 247] on button "Save" at bounding box center [203, 245] width 30 height 12
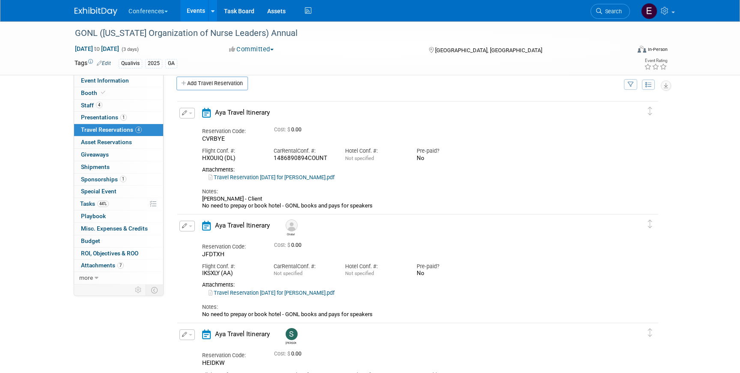
scroll to position [1, 0]
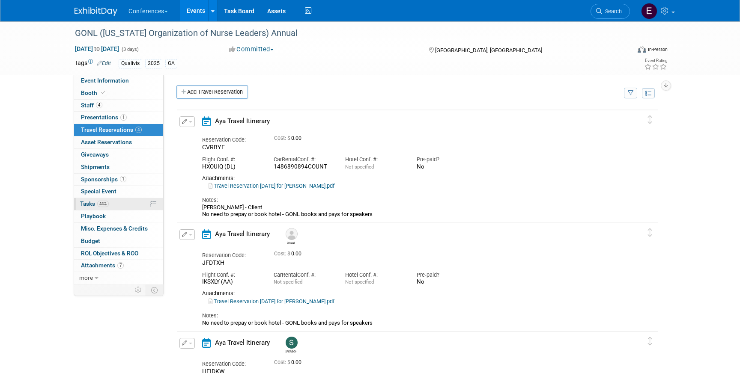
click at [117, 203] on link "44% Tasks 44%" at bounding box center [118, 204] width 89 height 12
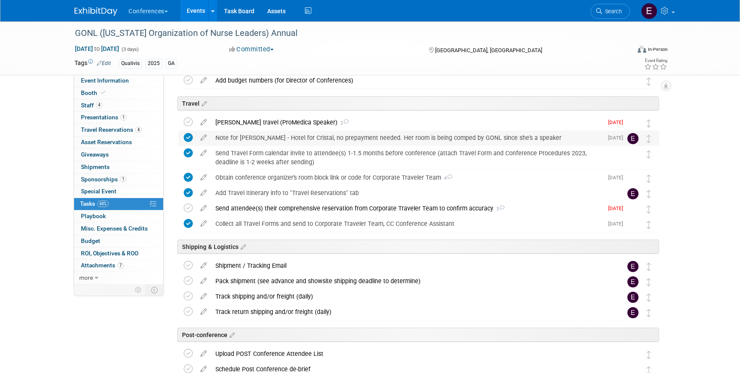
scroll to position [327, 0]
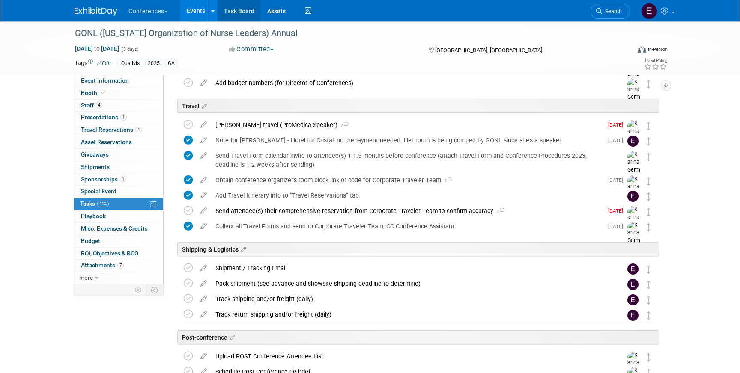
click at [245, 14] on link "Task Board" at bounding box center [239, 10] width 43 height 21
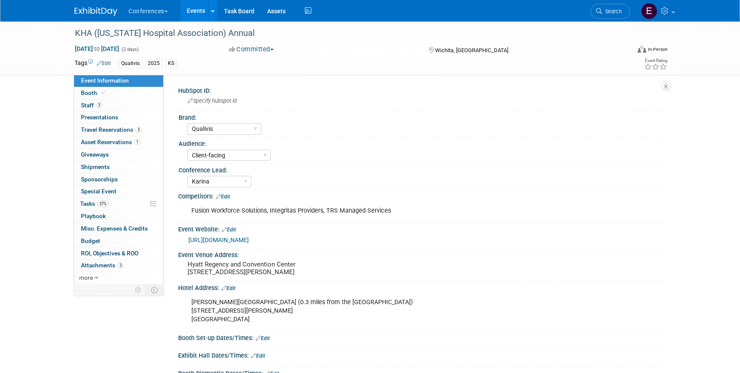
select select "Qualivis"
select select "Client-facing"
select select "Karina"
click at [108, 142] on span "Asset Reservations 1" at bounding box center [111, 142] width 60 height 7
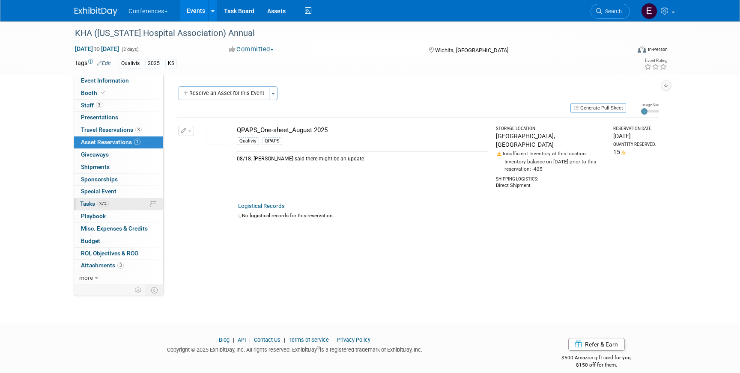
click at [122, 205] on link "37% Tasks 37%" at bounding box center [118, 204] width 89 height 12
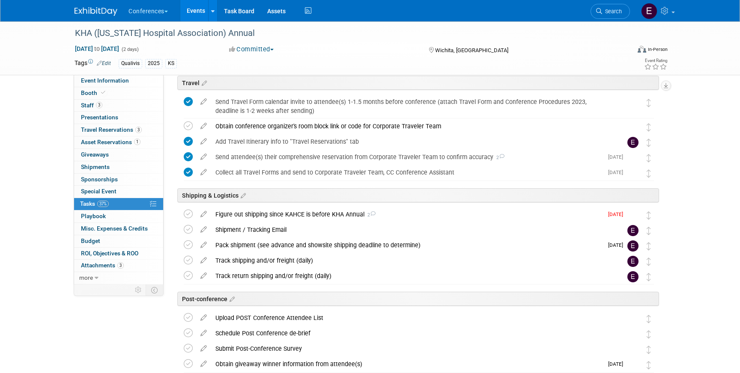
scroll to position [293, 0]
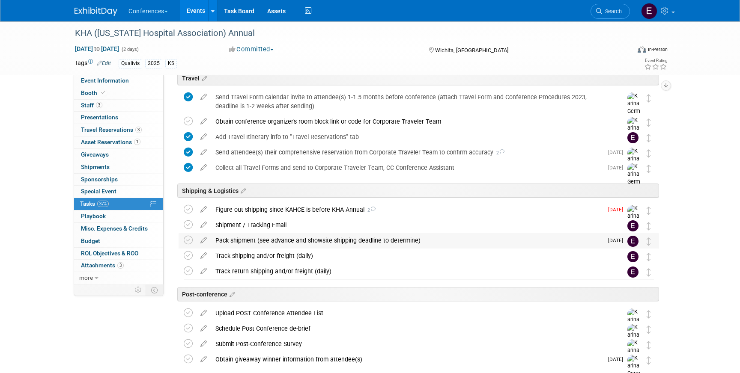
click at [254, 242] on div "Pack shipment (see advance and showsite shipping deadline to determine)" at bounding box center [407, 240] width 392 height 15
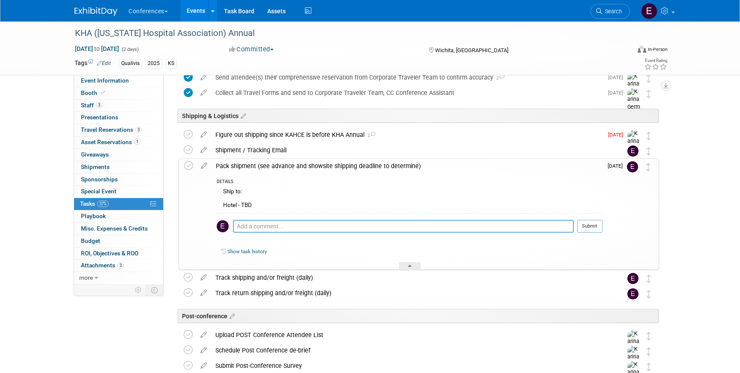
scroll to position [437, 0]
